Goal: Transaction & Acquisition: Purchase product/service

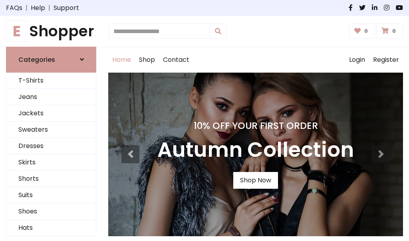
click at [205, 121] on h4 "10% Off Your First Order" at bounding box center [255, 125] width 197 height 11
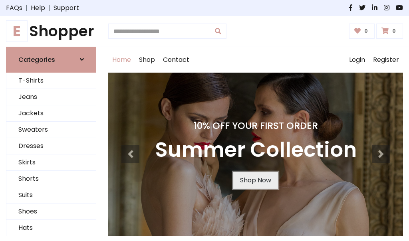
click at [255, 180] on link "Shop Now" at bounding box center [255, 180] width 45 height 17
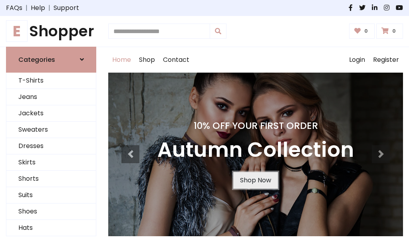
click at [255, 180] on link "Shop Now" at bounding box center [255, 180] width 45 height 17
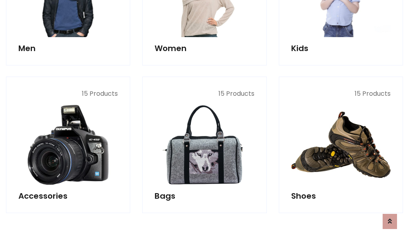
scroll to position [797, 0]
